Goal: Task Accomplishment & Management: Use online tool/utility

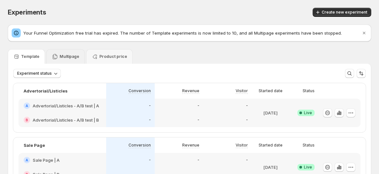
click at [70, 57] on p "Multipage" at bounding box center [70, 56] width 20 height 5
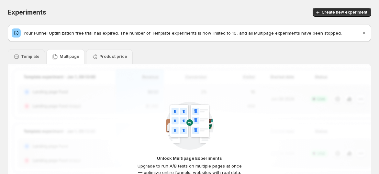
click at [22, 59] on div "Template" at bounding box center [26, 56] width 26 height 6
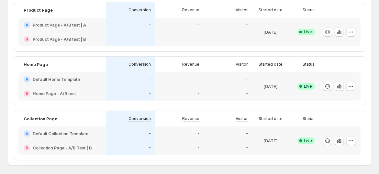
scroll to position [270, 0]
